Goal: Task Accomplishment & Management: Manage account settings

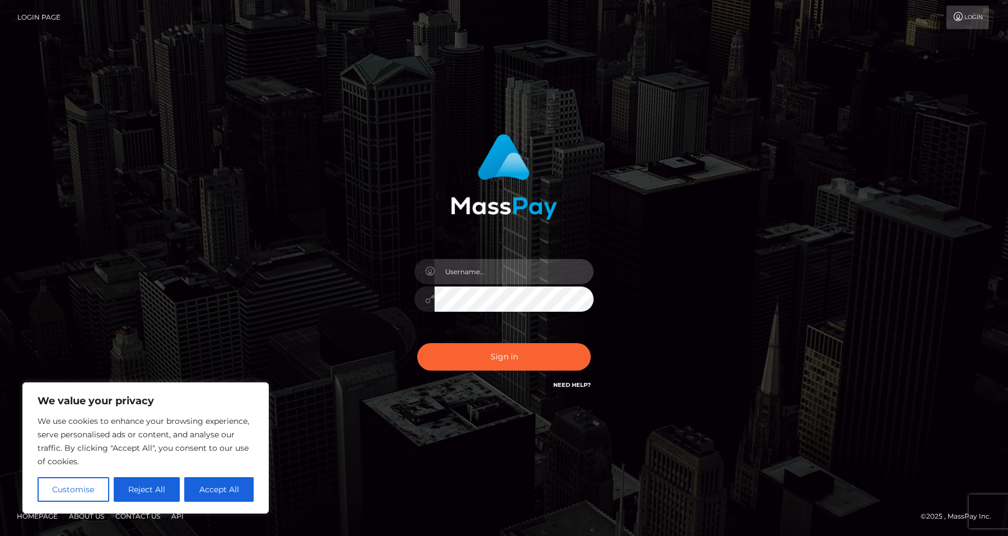
click at [502, 278] on input "text" at bounding box center [514, 271] width 159 height 25
type input "[EMAIL_ADDRESS][DOMAIN_NAME]"
click at [417, 343] on button "Sign in" at bounding box center [504, 356] width 174 height 27
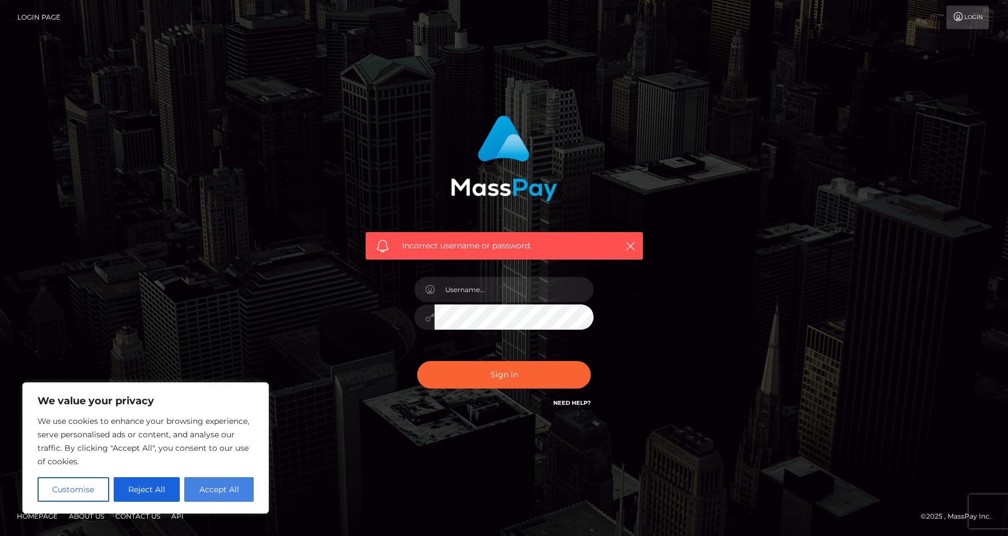
click at [226, 483] on button "Accept All" at bounding box center [218, 489] width 69 height 25
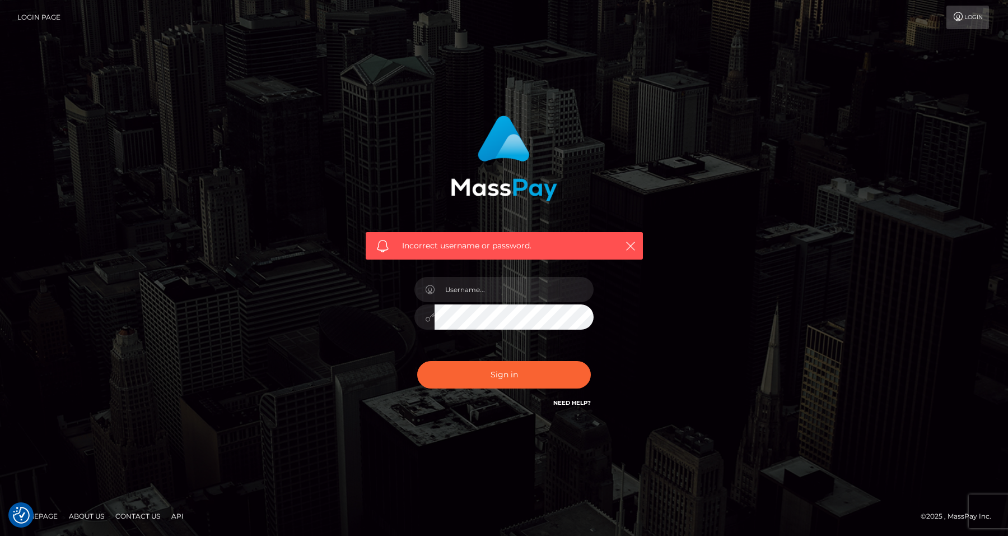
checkbox input "true"
click at [477, 285] on input "text" at bounding box center [514, 289] width 159 height 25
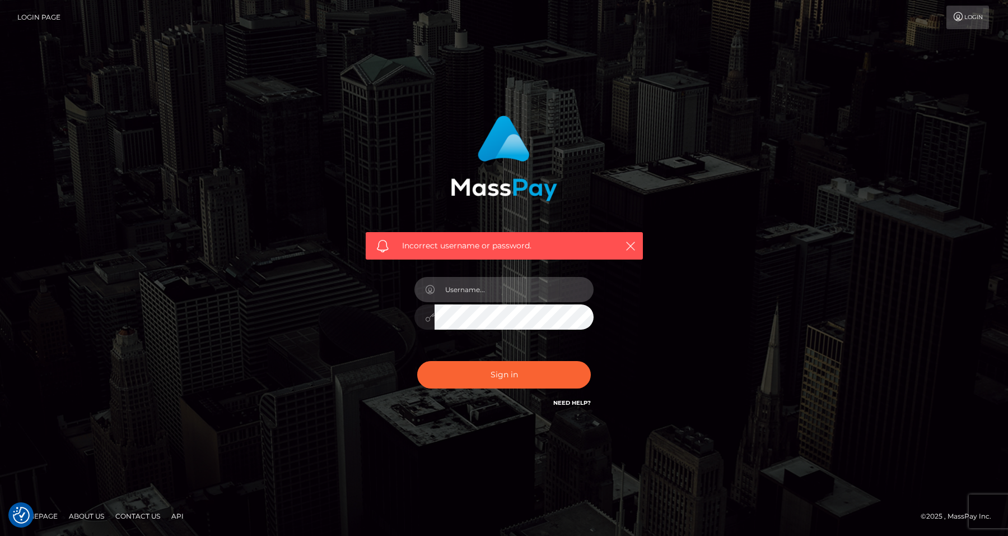
type input "fitfindom@nattyfierros.ca"
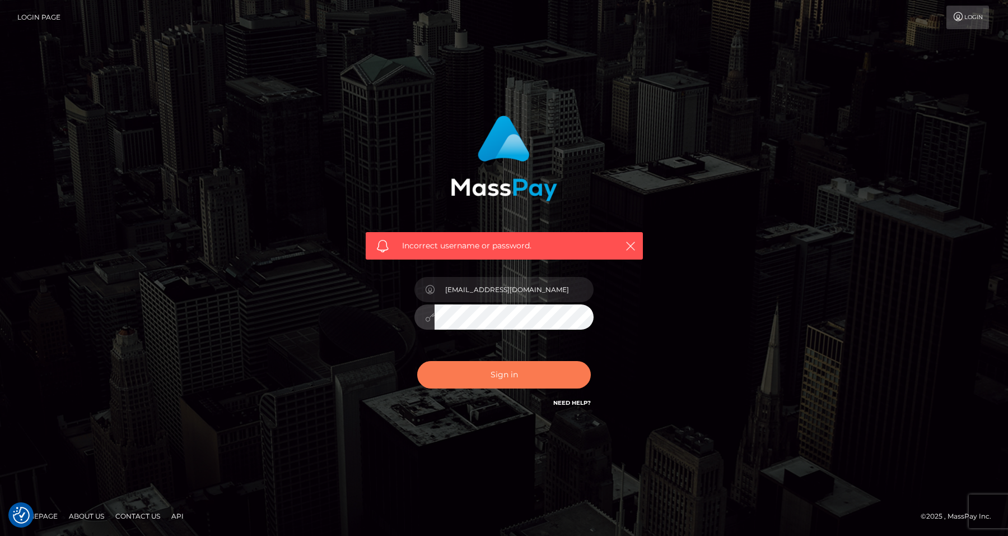
click at [460, 373] on button "Sign in" at bounding box center [504, 374] width 174 height 27
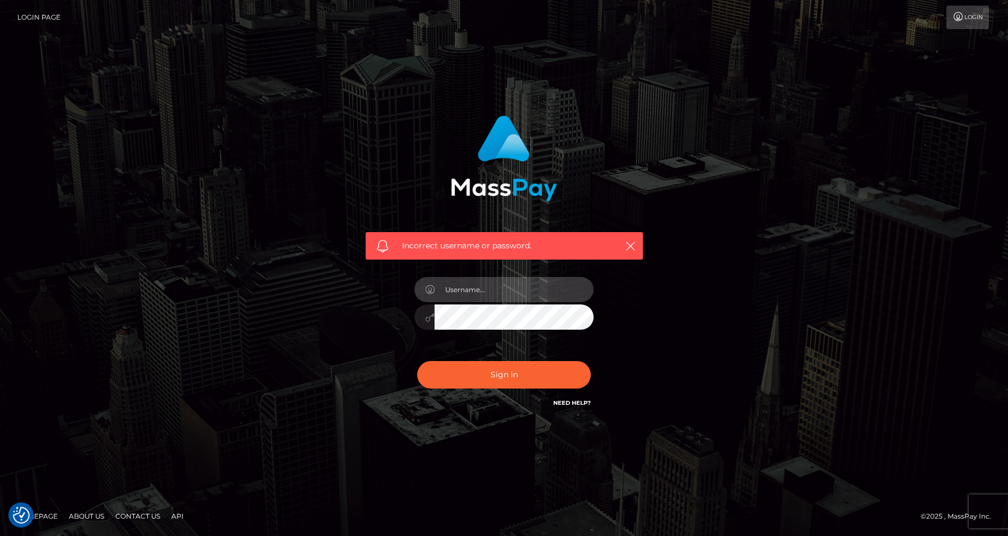
click at [494, 292] on input "text" at bounding box center [514, 289] width 159 height 25
type input "[EMAIL_ADDRESS][DOMAIN_NAME]"
click at [417, 361] on button "Sign in" at bounding box center [504, 374] width 174 height 27
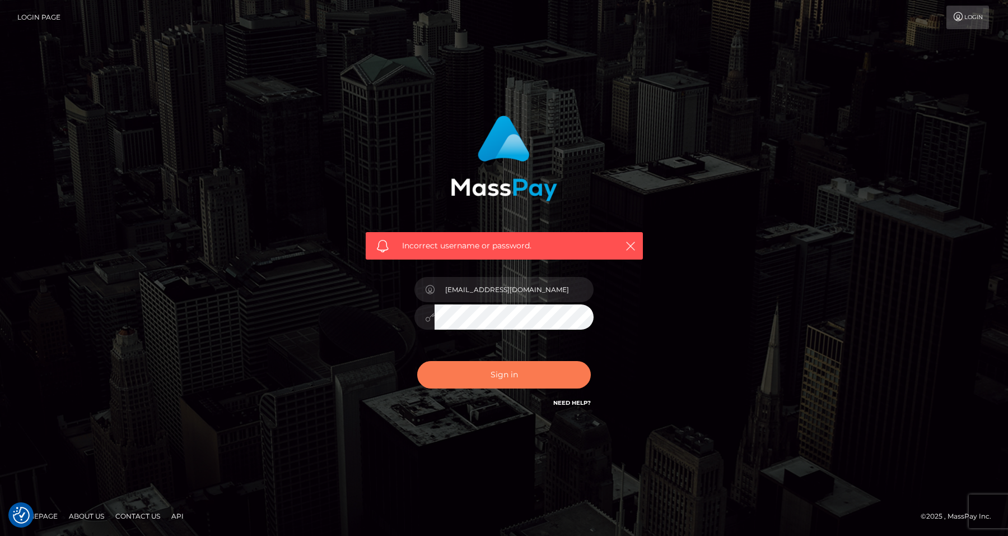
click at [458, 385] on button "Sign in" at bounding box center [504, 374] width 174 height 27
click at [634, 246] on icon "button" at bounding box center [630, 245] width 11 height 11
click at [632, 246] on icon "button" at bounding box center [630, 245] width 11 height 11
click at [635, 245] on icon "button" at bounding box center [630, 245] width 11 height 11
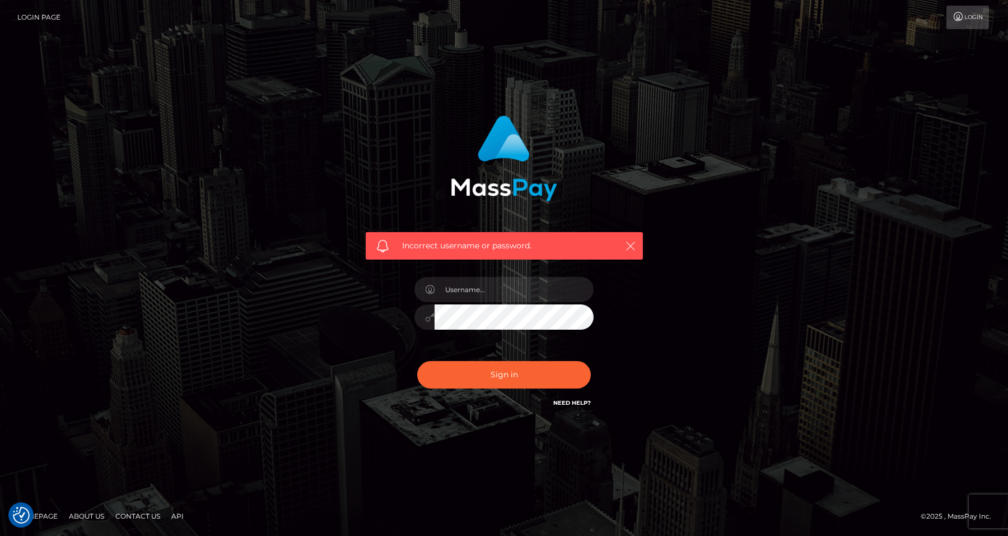
click at [635, 245] on icon "button" at bounding box center [630, 245] width 11 height 11
click at [578, 399] on link "Need Help?" at bounding box center [572, 402] width 38 height 7
click at [956, 23] on link "Login" at bounding box center [968, 18] width 43 height 24
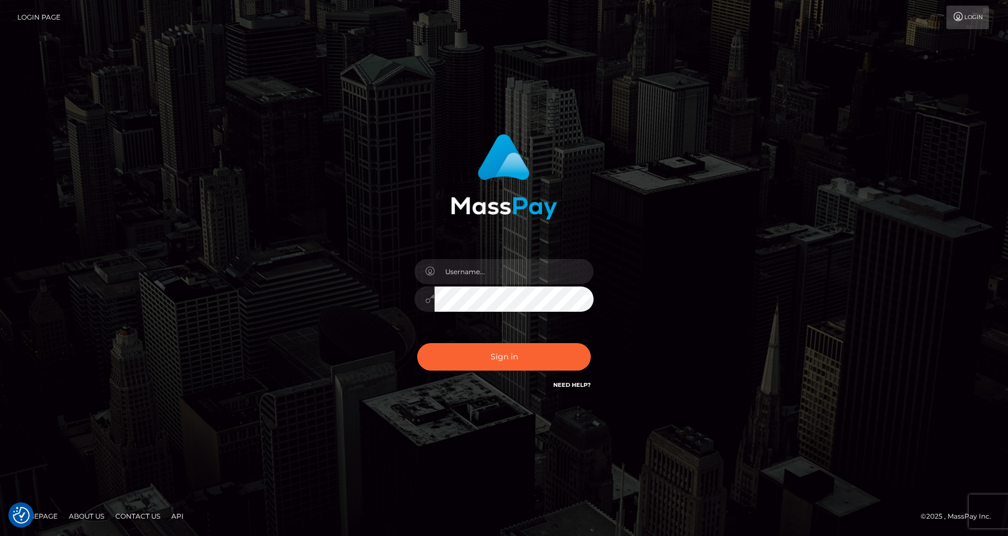
click at [569, 382] on link "Need Help?" at bounding box center [572, 384] width 38 height 7
click at [585, 383] on link "Need Help?" at bounding box center [572, 384] width 38 height 7
click at [485, 276] on input "text" at bounding box center [514, 271] width 159 height 25
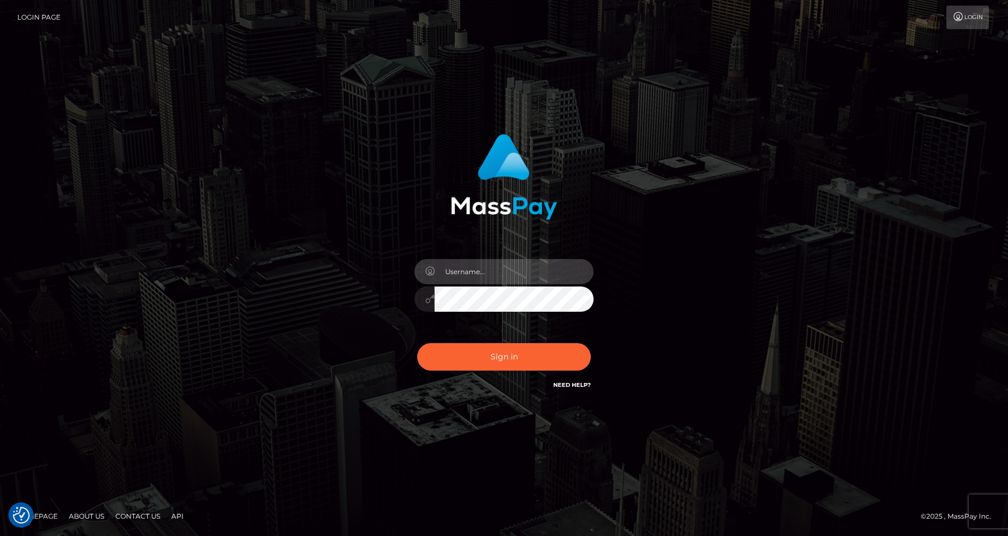
type input "fitfindom@nattyfierros.ca"
click at [417, 343] on button "Sign in" at bounding box center [504, 356] width 174 height 27
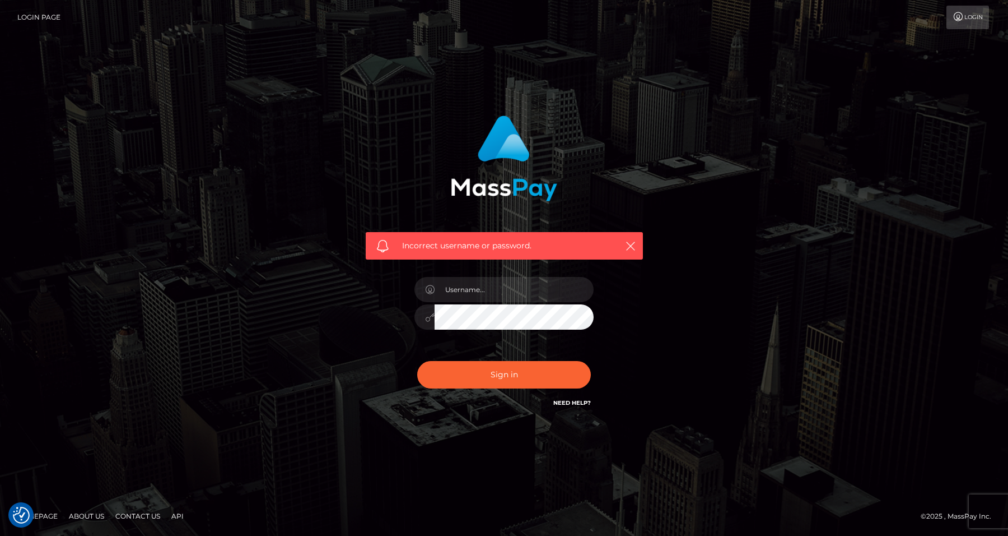
click at [570, 401] on h6 "Need Help?" at bounding box center [572, 402] width 38 height 10
click at [569, 402] on link "Need Help?" at bounding box center [572, 402] width 38 height 7
